Goal: Find specific page/section: Find specific page/section

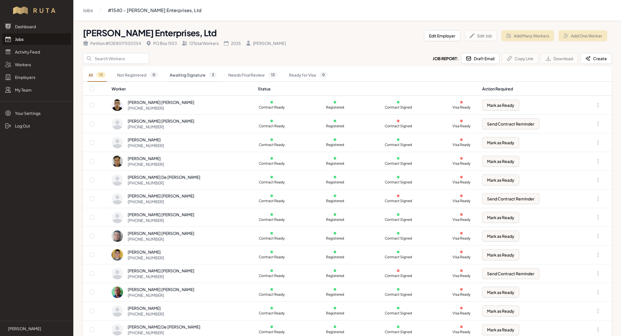
click at [198, 76] on link "Awaiting Signature 3" at bounding box center [193, 74] width 49 height 13
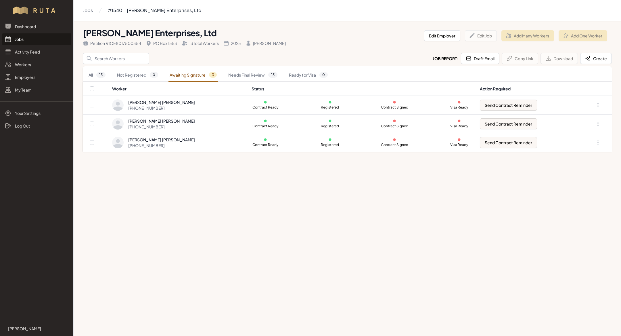
click at [198, 76] on link "Awaiting Signature 3" at bounding box center [193, 74] width 49 height 13
click at [44, 39] on link "Jobs" at bounding box center [36, 39] width 69 height 12
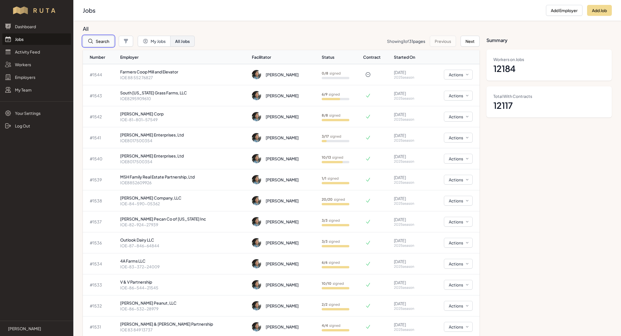
click at [102, 37] on button "Search" at bounding box center [98, 41] width 31 height 11
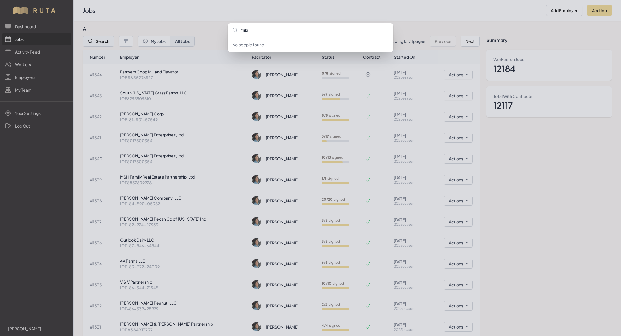
type input "milag"
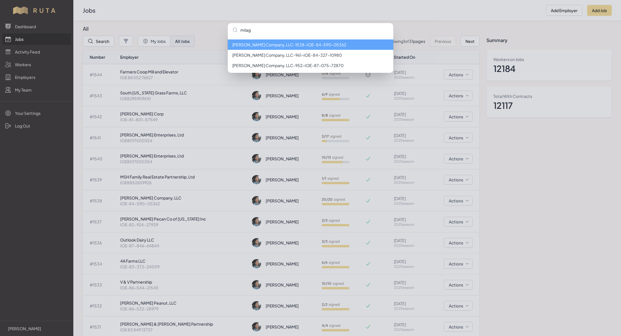
click at [267, 43] on li "Milagro Stone Company, LLC - 1538 - IOE-84-590-05362" at bounding box center [311, 44] width 166 height 10
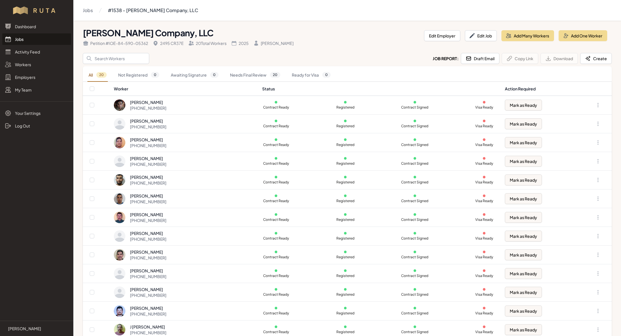
click at [40, 33] on link "Jobs" at bounding box center [36, 39] width 69 height 12
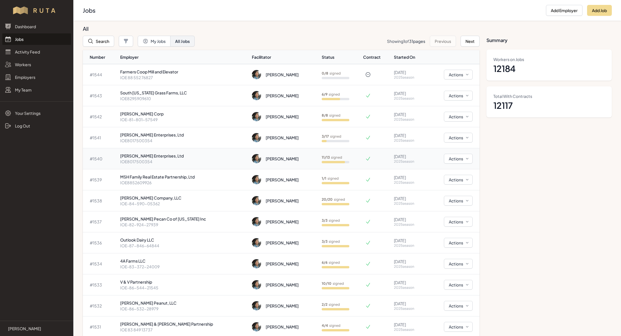
click at [199, 159] on p "IOE8017500354" at bounding box center [183, 162] width 127 height 6
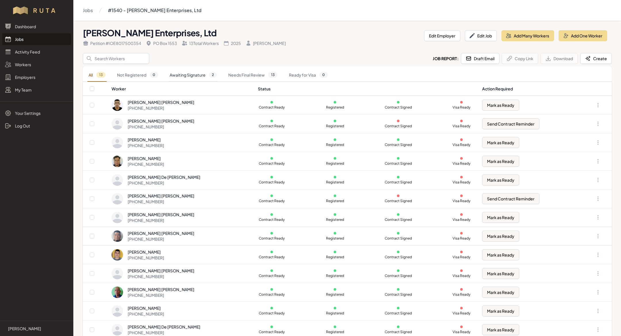
click at [192, 75] on link "Awaiting Signature 2" at bounding box center [193, 74] width 49 height 13
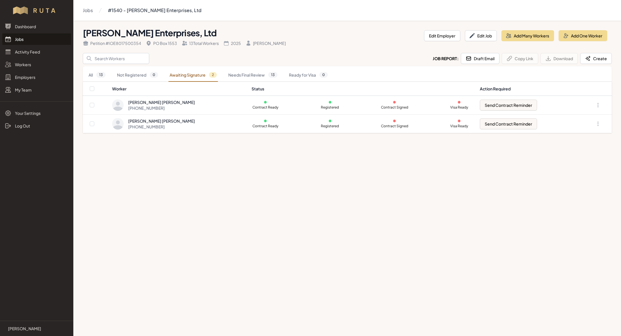
click at [47, 35] on link "Jobs" at bounding box center [36, 39] width 69 height 12
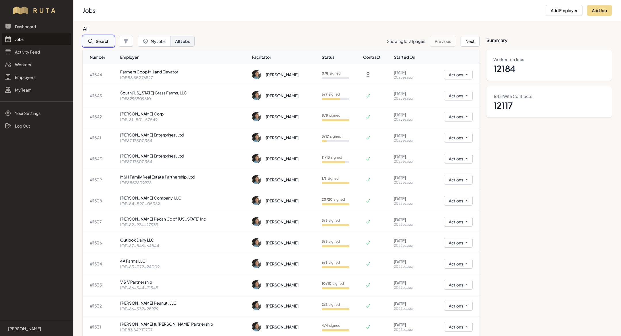
click at [95, 41] on button "Search" at bounding box center [98, 41] width 31 height 11
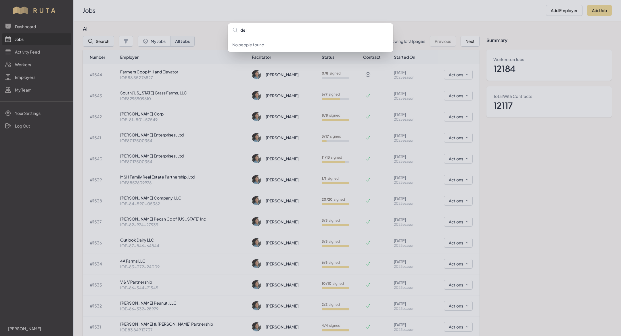
type input "delt"
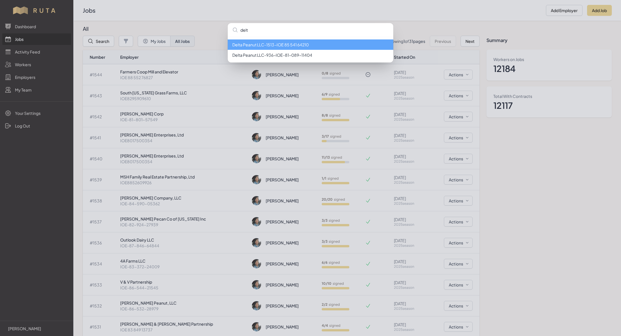
click at [267, 41] on li "Delta Peanut LLC - 1513 - IOE 85 541 64210" at bounding box center [311, 44] width 166 height 10
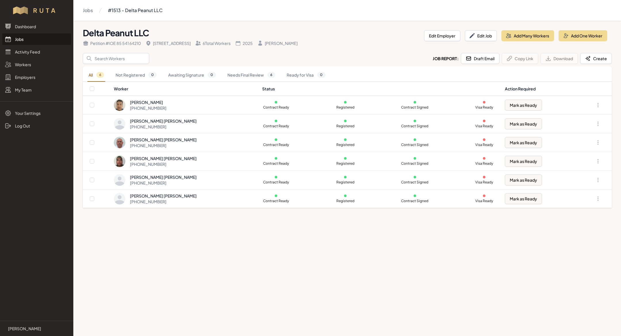
click at [26, 41] on link "Jobs" at bounding box center [36, 39] width 69 height 12
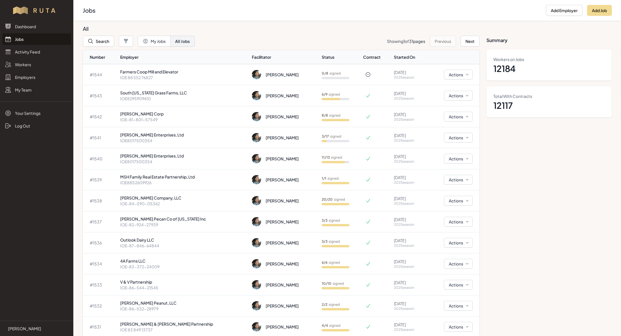
click at [37, 41] on link "Jobs" at bounding box center [36, 39] width 69 height 12
